Goal: Information Seeking & Learning: Learn about a topic

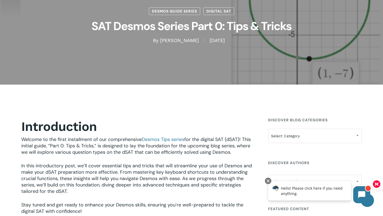
scroll to position [121, 0]
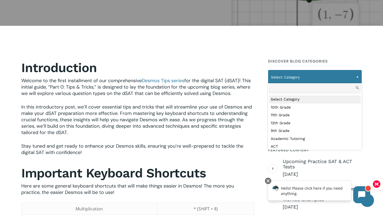
click at [287, 79] on span "Select Category" at bounding box center [315, 77] width 93 height 11
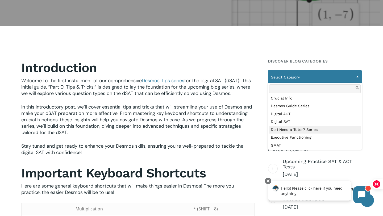
scroll to position [105, 0]
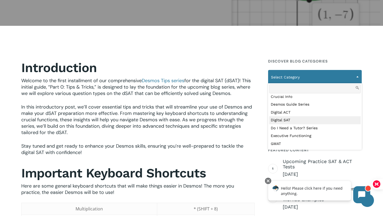
select select "***"
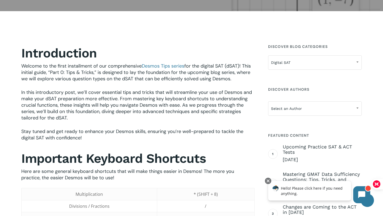
scroll to position [136, 0]
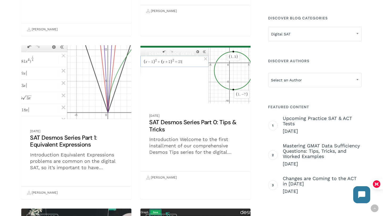
scroll to position [605, 0]
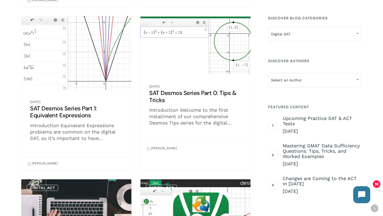
click at [103, 68] on link "SAT Desmos Series Part 1: Equivalent Expressions" at bounding box center [76, 93] width 110 height 154
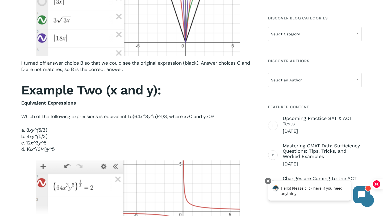
scroll to position [793, 0]
